Goal: Check status: Check status

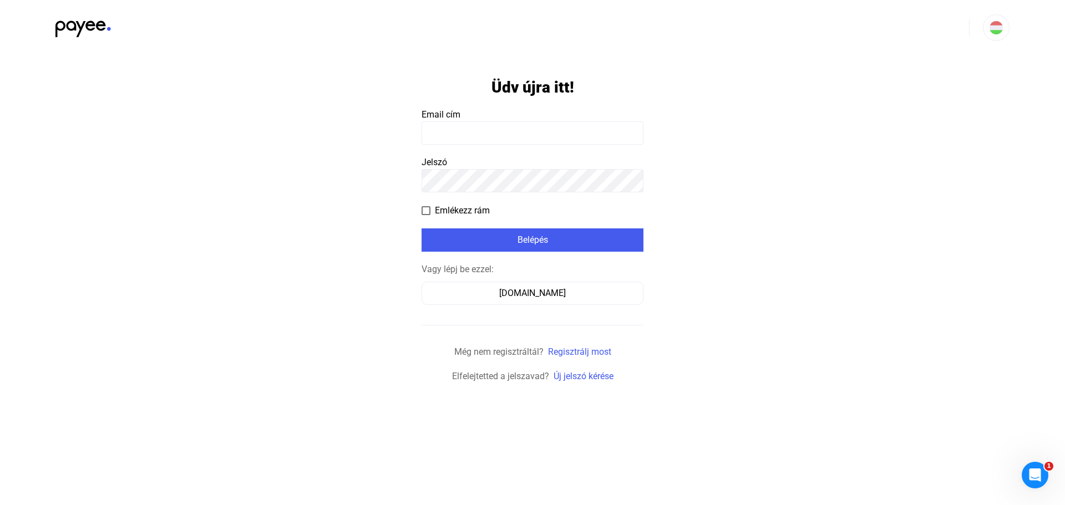
click at [485, 128] on input at bounding box center [533, 133] width 222 height 23
type input "**********"
click input "submit" at bounding box center [0, 0] width 0 height 0
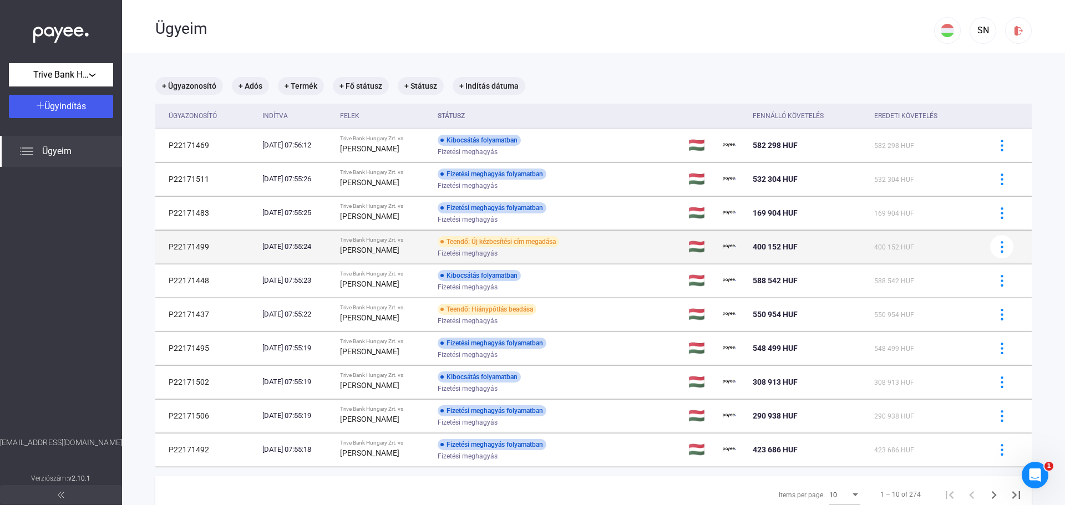
click at [606, 254] on div "Fizetési meghagyás" at bounding box center [526, 254] width 177 height 8
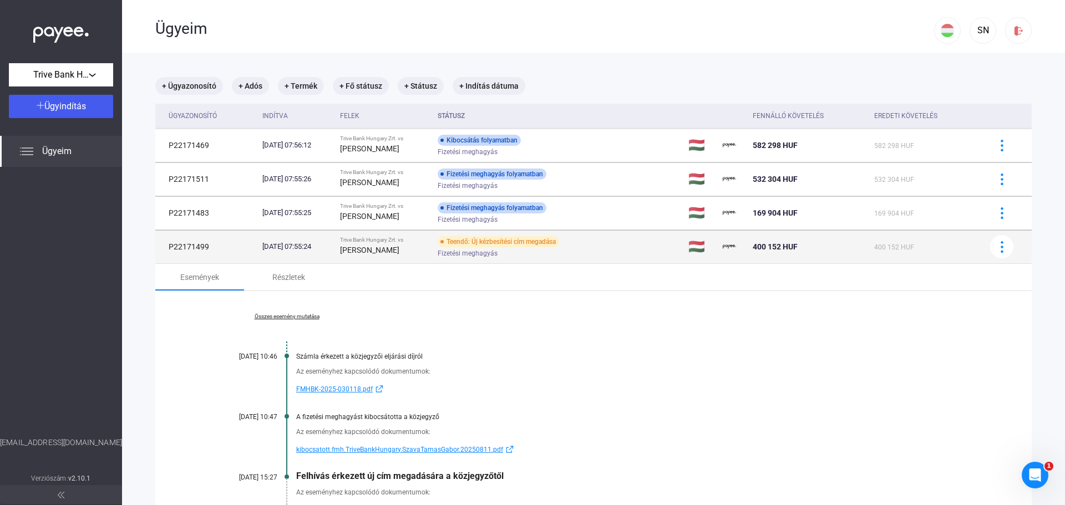
click at [646, 253] on td "Teendő: Új kézbesítési cím megadása Fizetési meghagyás" at bounding box center [558, 246] width 251 height 33
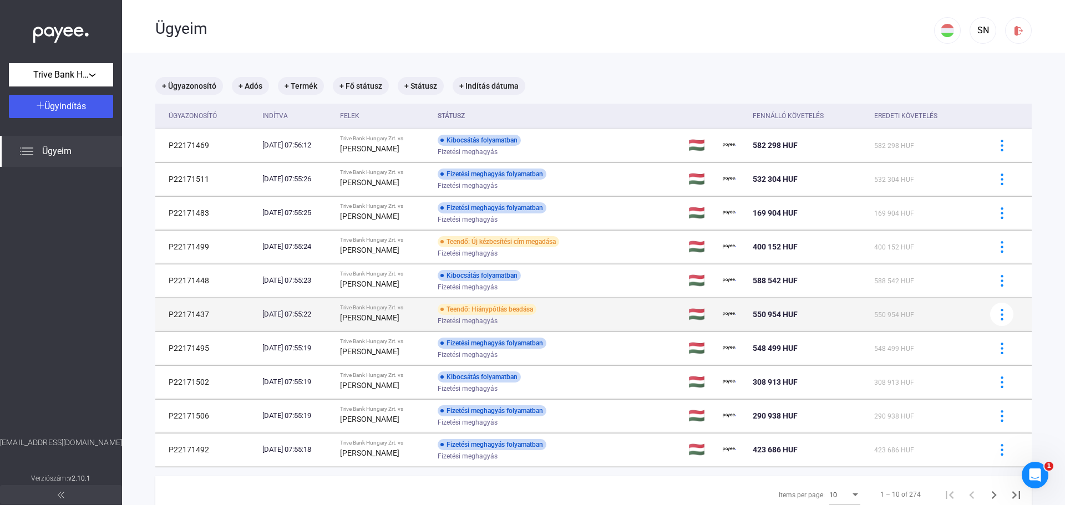
click at [605, 316] on div "Teendő: Hiánypótlás beadása Fizetési meghagyás" at bounding box center [526, 315] width 177 height 22
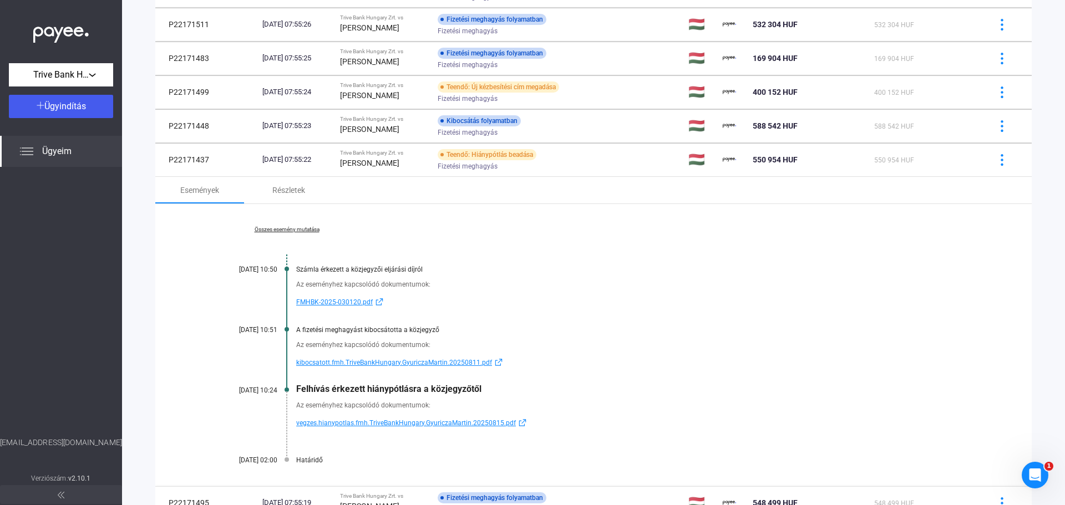
scroll to position [156, 0]
click at [464, 422] on span "vegzes.hianypotlas.fmh.TriveBankHungary.GyuriczaMartin.20250815.pdf" at bounding box center [406, 422] width 220 height 13
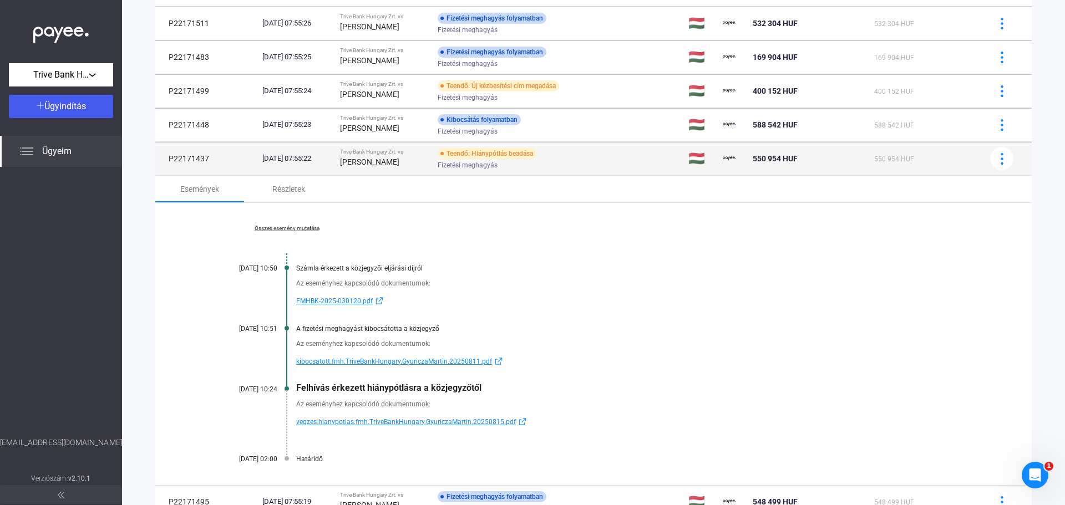
click at [615, 165] on div "Fizetési meghagyás" at bounding box center [526, 165] width 177 height 8
